Goal: Task Accomplishment & Management: Manage account settings

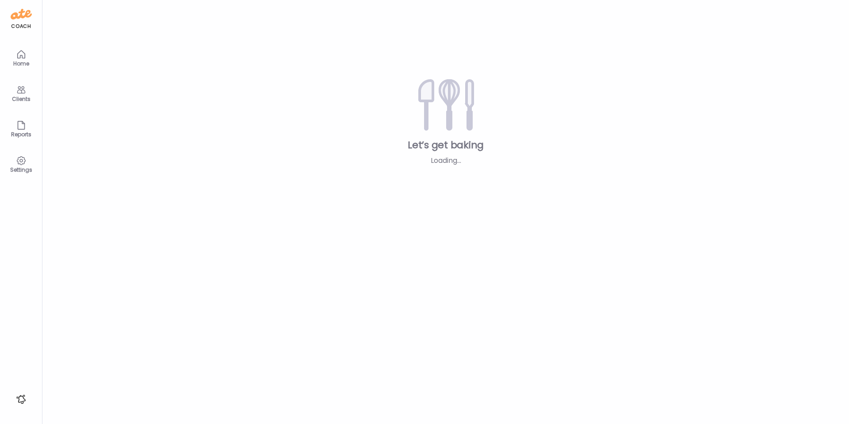
type textarea "**********"
type input "**********"
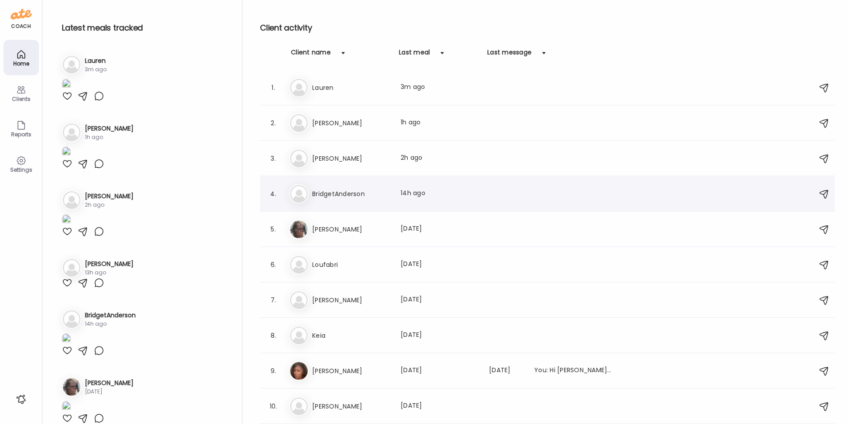
click at [338, 199] on div "Br BridgetAnderson Last meal: 14h ago" at bounding box center [548, 193] width 519 height 19
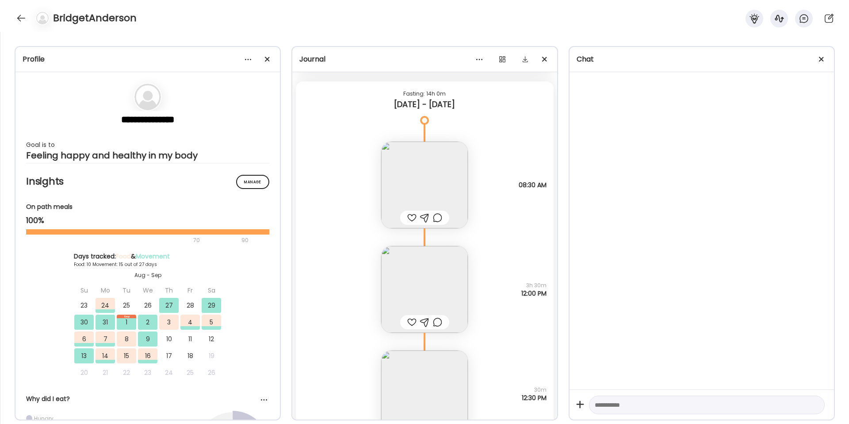
scroll to position [7100, 0]
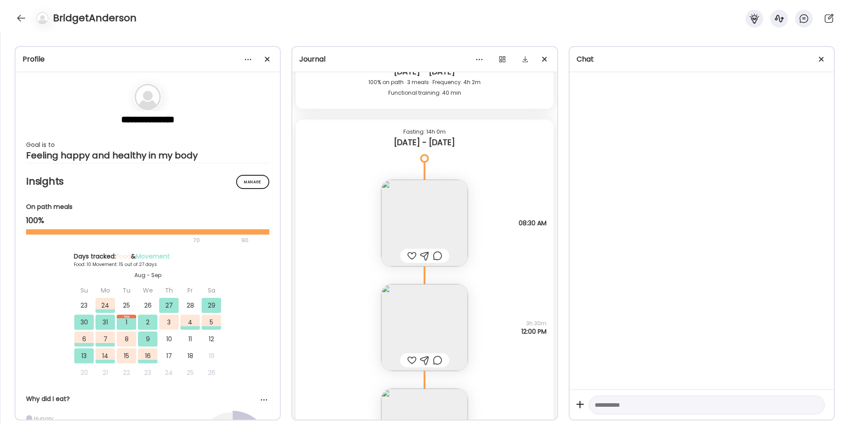
click at [432, 194] on img at bounding box center [424, 223] width 87 height 87
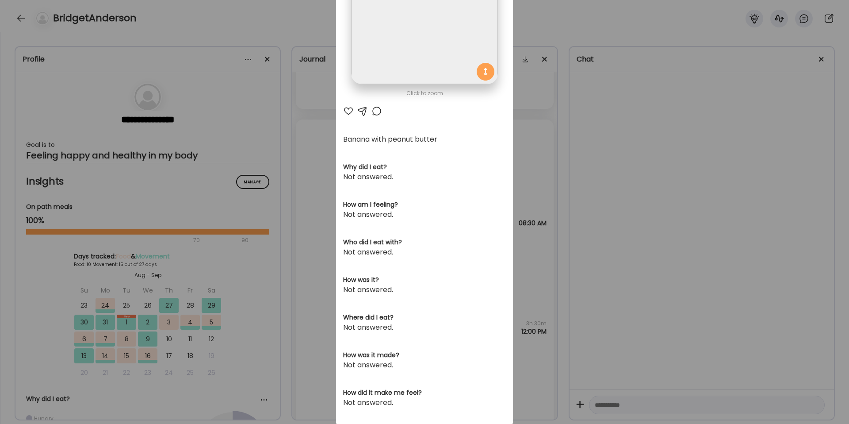
scroll to position [141, 0]
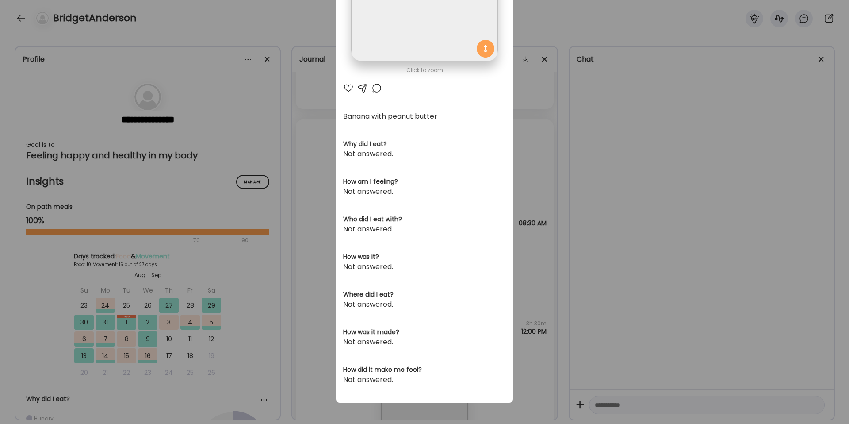
click at [615, 233] on div "Ate Coach Dashboard Wahoo! It’s official Take a moment to set up your Coach Pro…" at bounding box center [424, 212] width 849 height 424
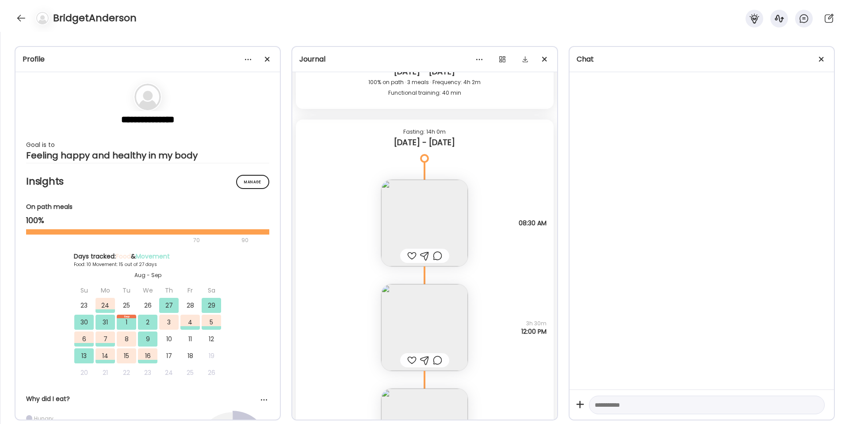
click at [442, 324] on img at bounding box center [424, 327] width 87 height 87
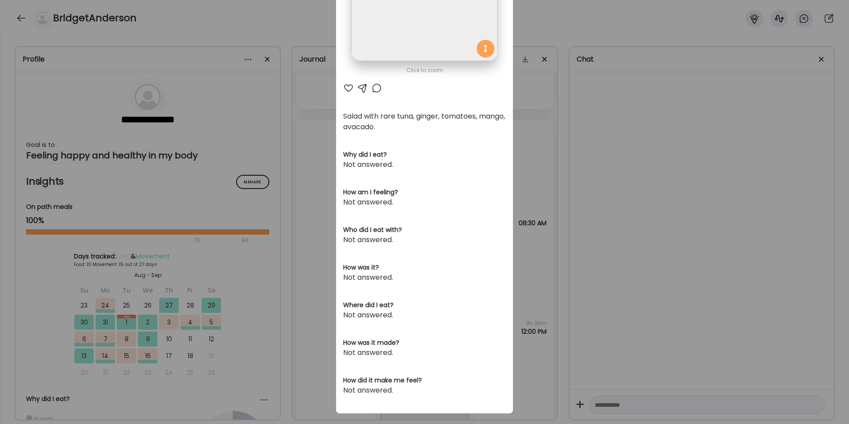
scroll to position [152, 0]
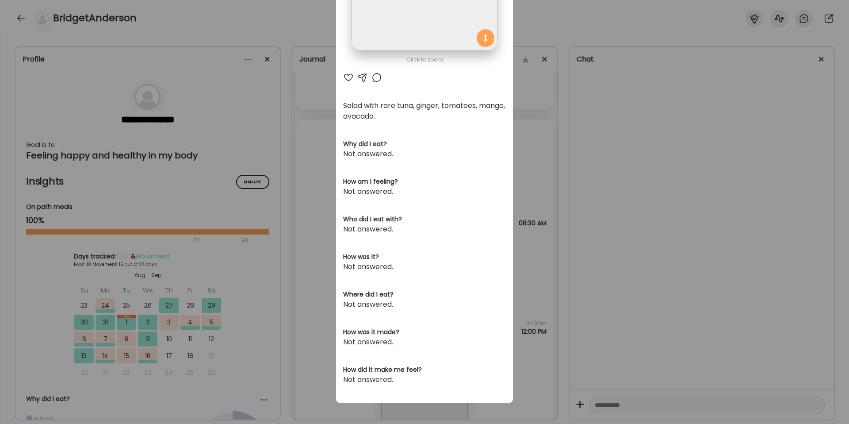
click at [588, 269] on div "Ate Coach Dashboard Wahoo! It’s official Take a moment to set up your Coach Pro…" at bounding box center [424, 212] width 849 height 424
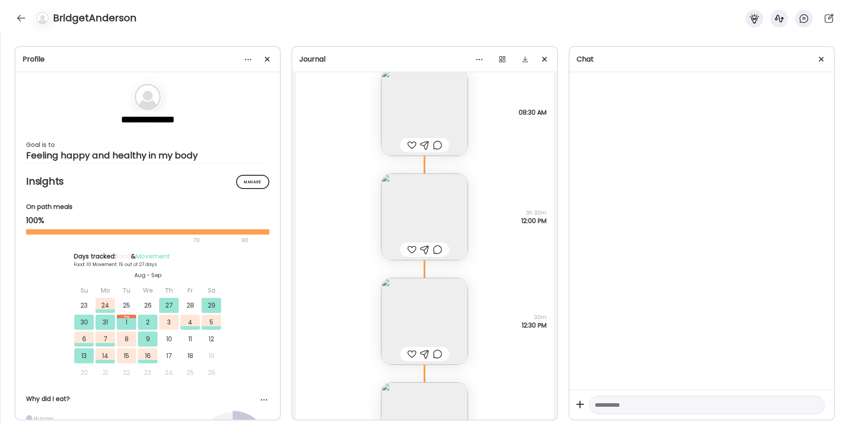
scroll to position [7211, 0]
click at [425, 306] on img at bounding box center [424, 320] width 87 height 87
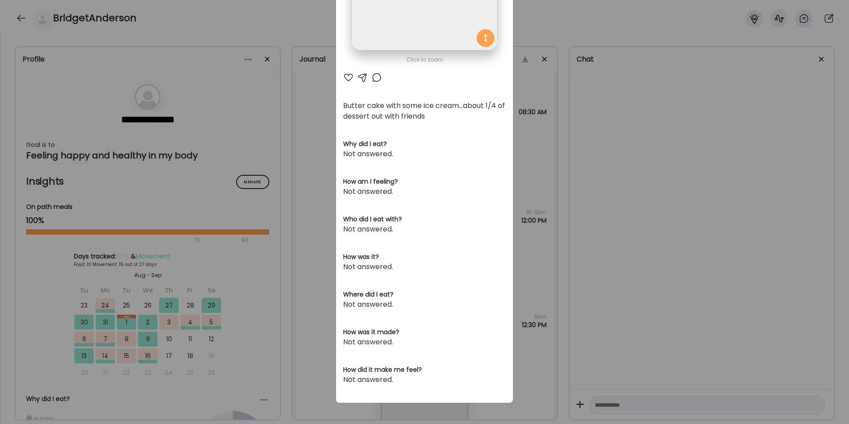
click at [572, 236] on div "Ate Coach Dashboard Wahoo! It’s official Take a moment to set up your Coach Pro…" at bounding box center [424, 212] width 849 height 424
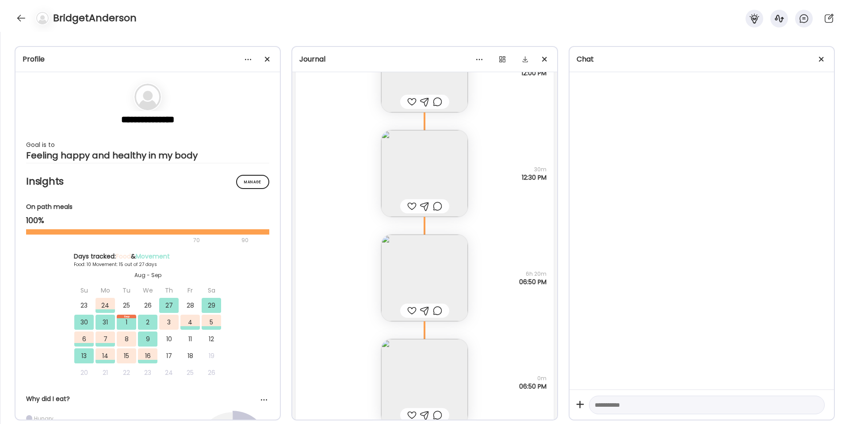
scroll to position [7437, 0]
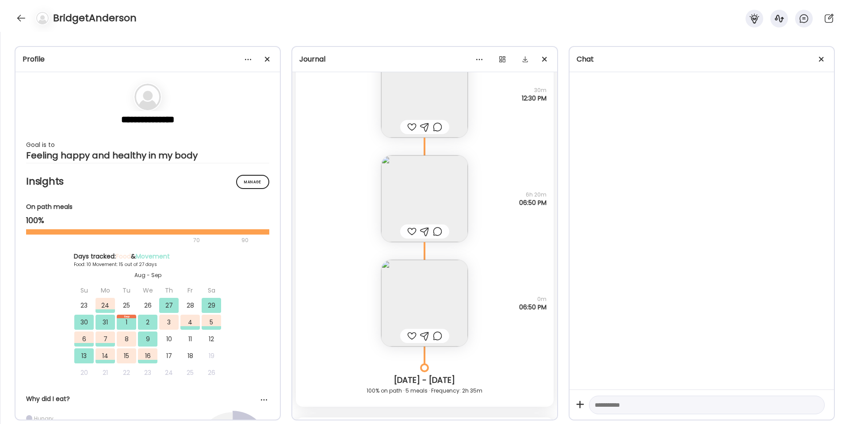
click at [453, 205] on img at bounding box center [424, 198] width 87 height 87
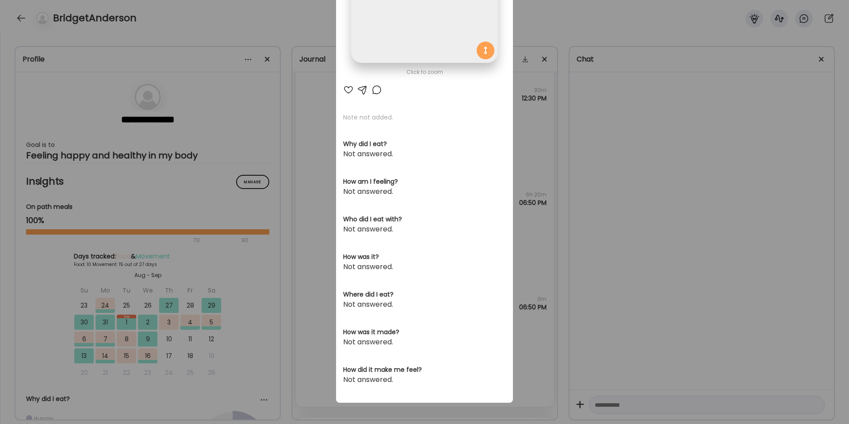
scroll to position [139, 0]
click at [579, 206] on div "Ate Coach Dashboard Wahoo! It’s official Take a moment to set up your Coach Pro…" at bounding box center [424, 212] width 849 height 424
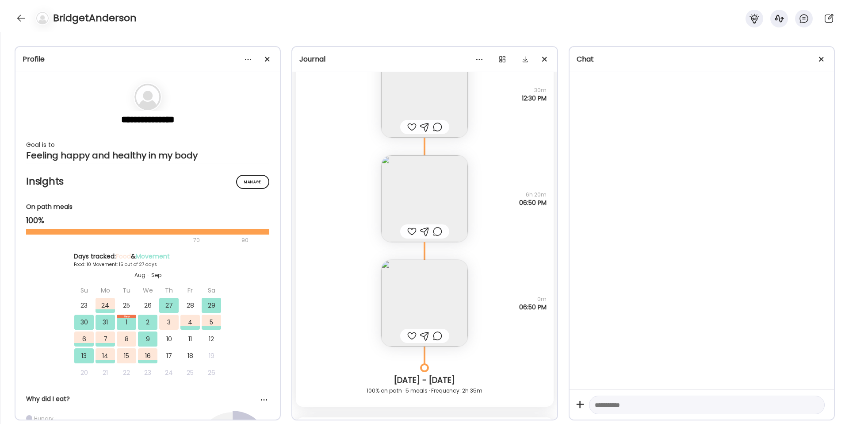
click at [436, 302] on img at bounding box center [424, 303] width 87 height 87
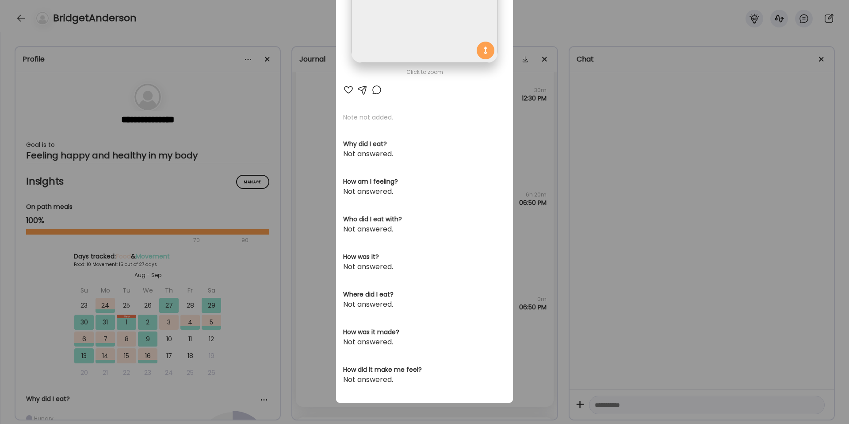
click at [595, 225] on div "Ate Coach Dashboard Wahoo! It’s official Take a moment to set up your Coach Pro…" at bounding box center [424, 212] width 849 height 424
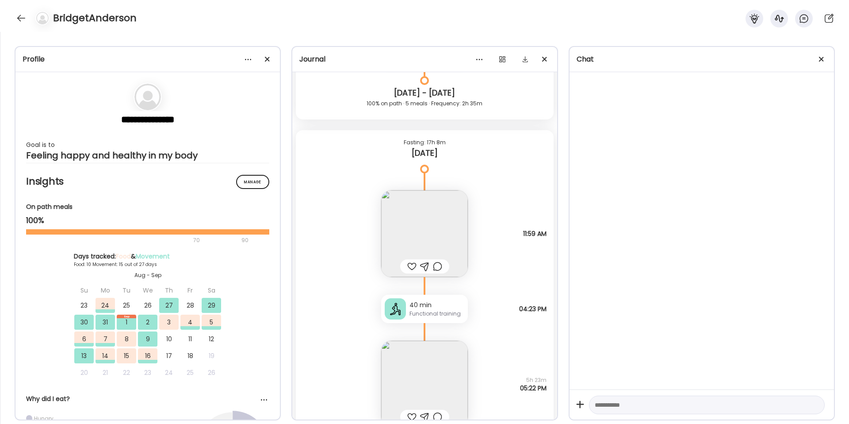
scroll to position [7737, 0]
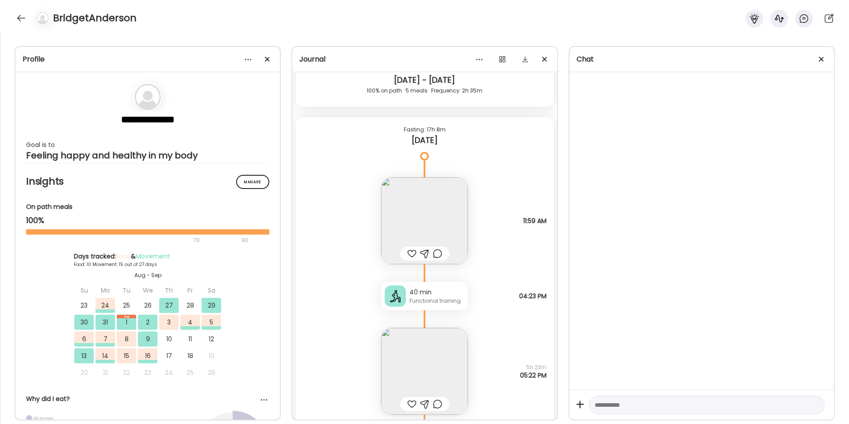
click at [433, 214] on img at bounding box center [424, 220] width 87 height 87
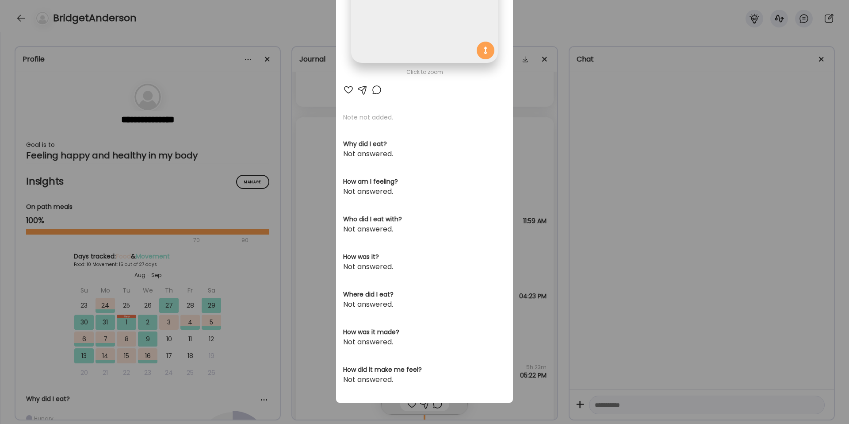
click at [550, 231] on div "Ate Coach Dashboard Wahoo! It’s official Take a moment to set up your Coach Pro…" at bounding box center [424, 212] width 849 height 424
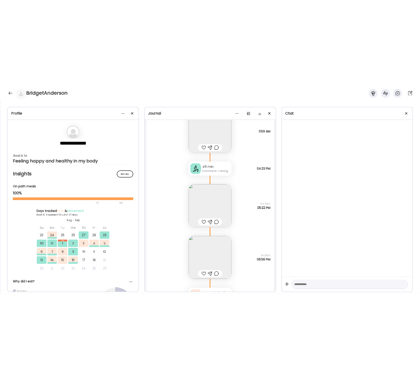
scroll to position [7956, 0]
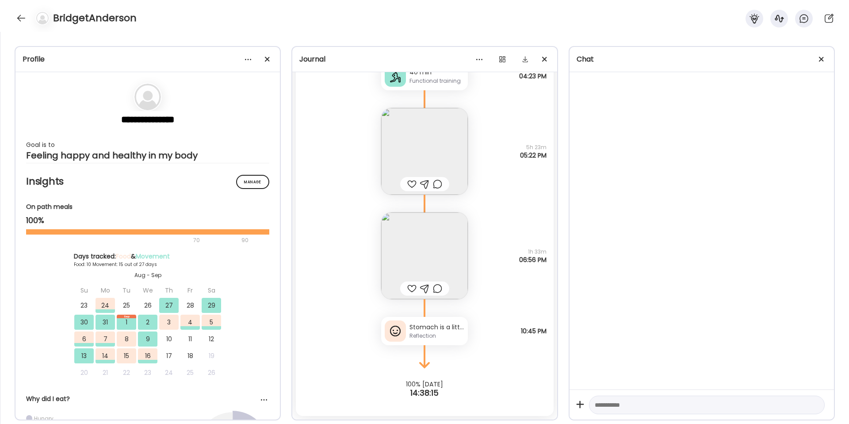
click at [440, 236] on img at bounding box center [424, 255] width 87 height 87
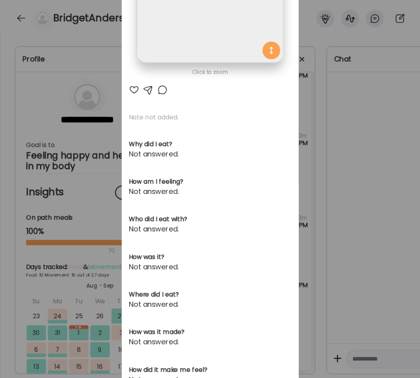
scroll to position [0, 0]
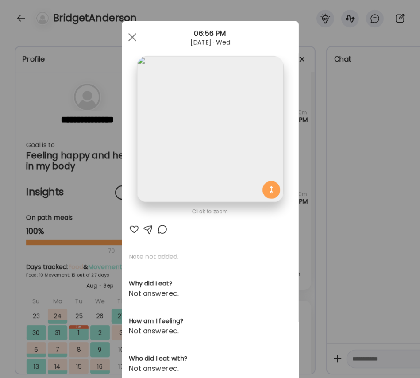
click at [340, 159] on div "Ate Coach Dashboard Wahoo! It’s official Take a moment to set up your Coach Pro…" at bounding box center [210, 189] width 420 height 378
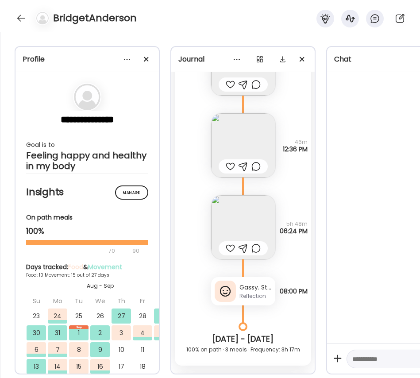
scroll to position [5298, 0]
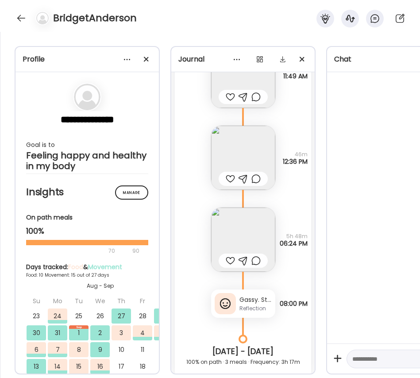
click at [248, 300] on div "Gassy. Started towards end of walk after dinner." at bounding box center [255, 299] width 32 height 9
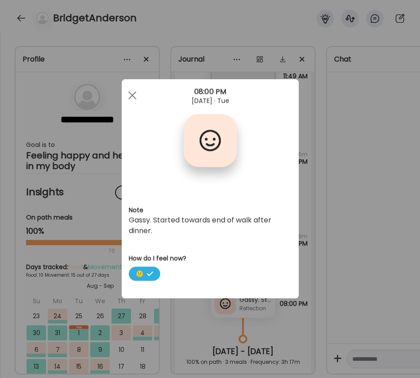
click at [332, 302] on div "Ate Coach Dashboard Wahoo! It’s official Take a moment to set up your Coach Pro…" at bounding box center [210, 189] width 420 height 378
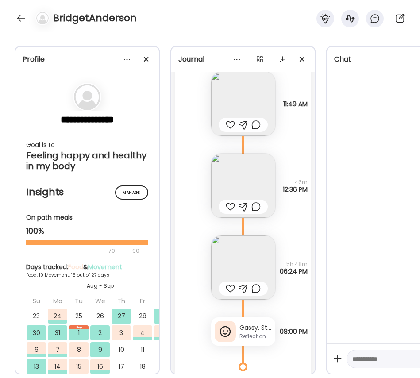
scroll to position [5262, 0]
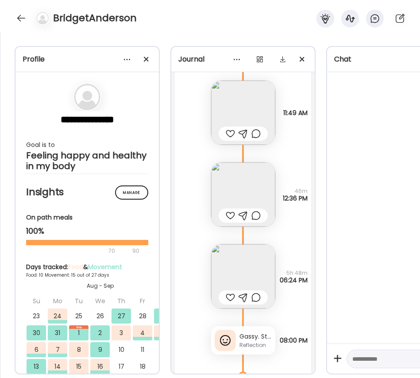
click at [249, 187] on img at bounding box center [243, 194] width 64 height 64
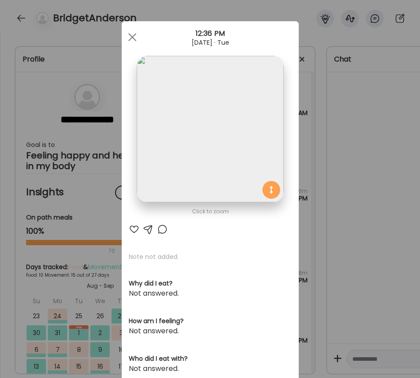
click at [333, 177] on div "Ate Coach Dashboard Wahoo! It’s official Take a moment to set up your Coach Pro…" at bounding box center [210, 189] width 420 height 378
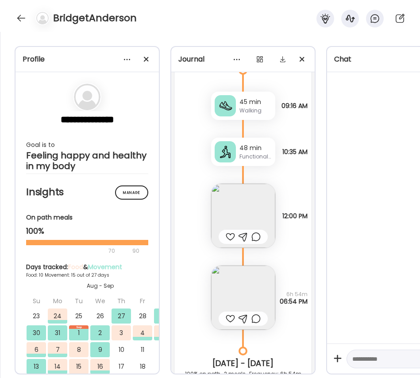
scroll to position [4870, 0]
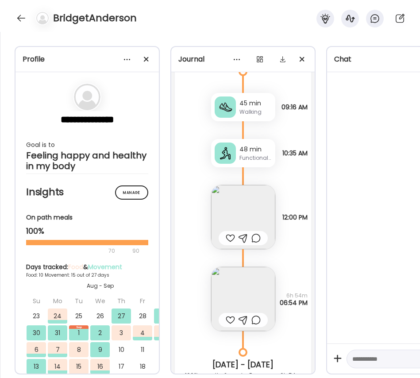
click at [252, 298] on img at bounding box center [243, 299] width 64 height 64
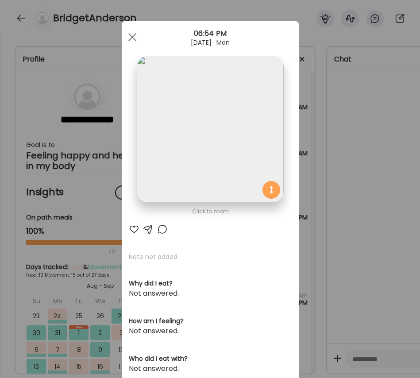
click at [336, 263] on div "Ate Coach Dashboard Wahoo! It’s official Take a moment to set up your Coach Pro…" at bounding box center [210, 189] width 420 height 378
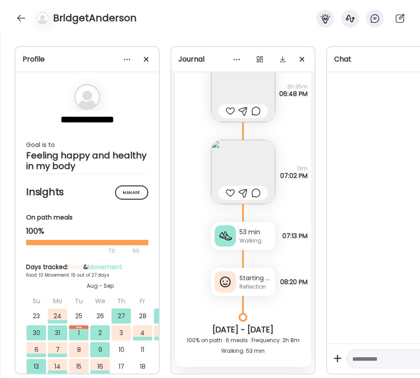
scroll to position [3619, 0]
click at [256, 279] on div "Starting to feel some stomach pain/bloating. The gurgling from earlier stopped …" at bounding box center [255, 277] width 32 height 9
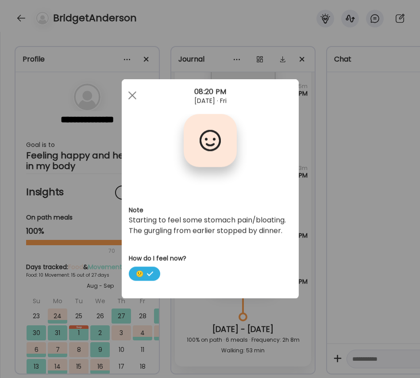
click at [333, 265] on div "Ate Coach Dashboard Wahoo! It’s official Take a moment to set up your Coach Pro…" at bounding box center [210, 189] width 420 height 378
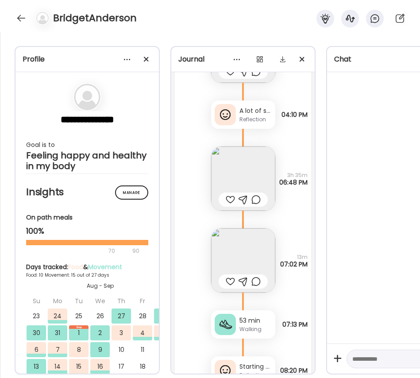
scroll to position [3505, 0]
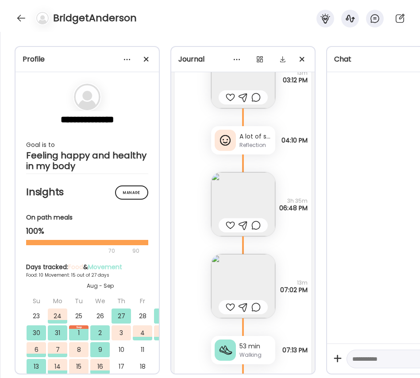
click at [227, 282] on img at bounding box center [243, 286] width 64 height 64
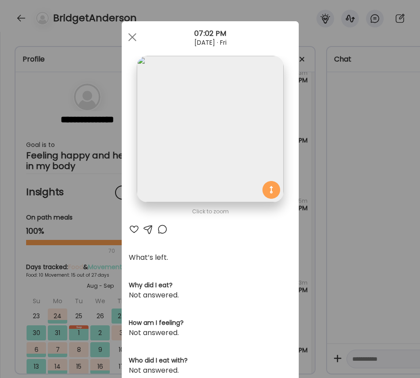
click at [344, 221] on div "Ate Coach Dashboard Wahoo! It’s official Take a moment to set up your Coach Pro…" at bounding box center [210, 189] width 420 height 378
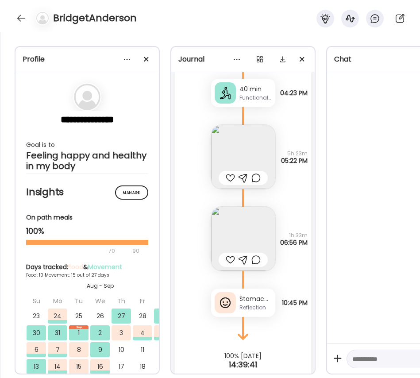
scroll to position [7078, 0]
